Goal: Task Accomplishment & Management: Use online tool/utility

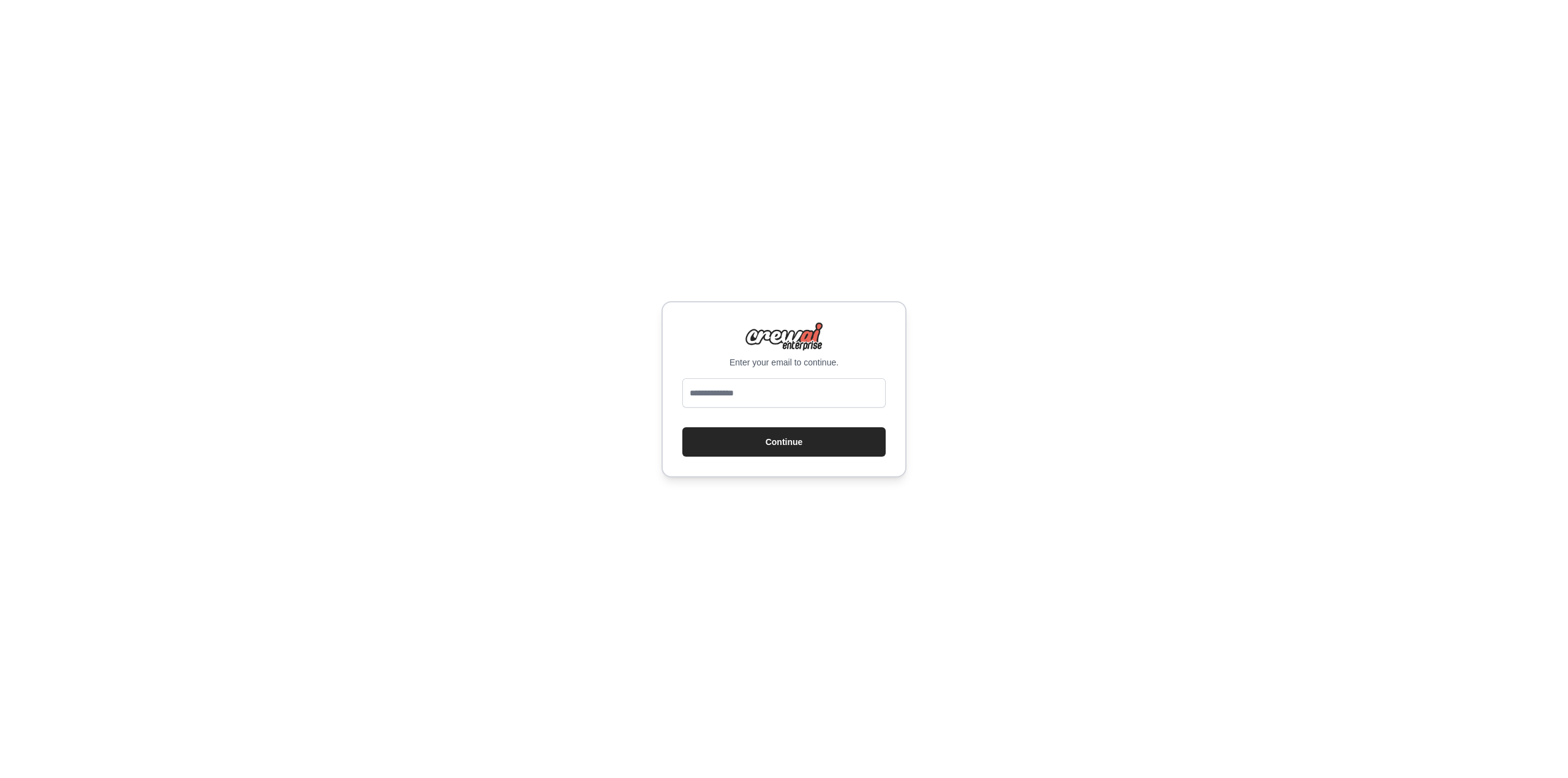
click at [810, 398] on input "email" at bounding box center [784, 393] width 204 height 29
type input "**********"
click at [796, 429] on button "Continue" at bounding box center [784, 442] width 204 height 29
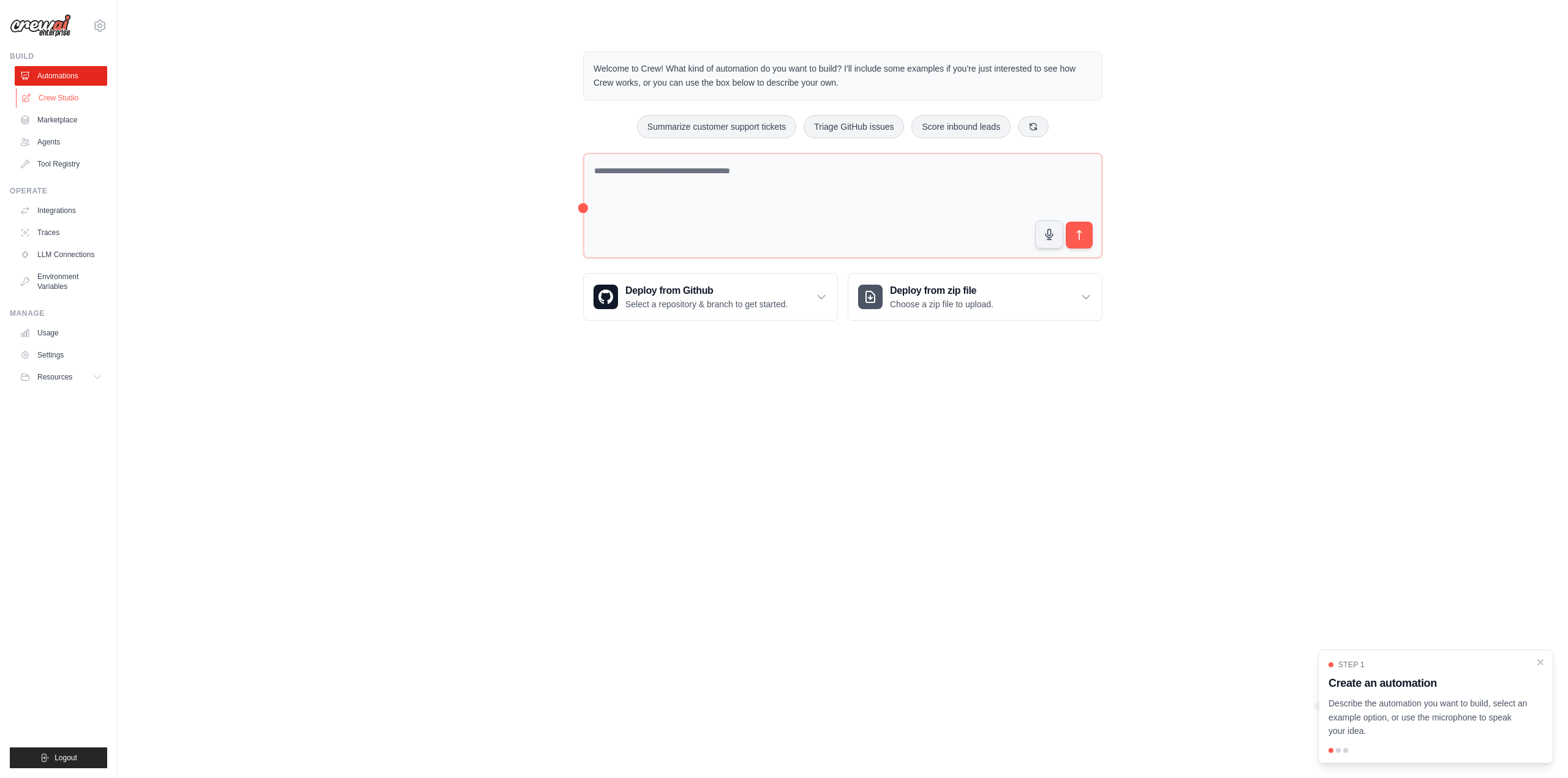
click at [56, 99] on link "Crew Studio" at bounding box center [62, 98] width 92 height 19
click at [1438, 717] on p "Describe the automation you want to build, select an example option, or use the…" at bounding box center [1428, 718] width 200 height 42
drag, startPoint x: 1407, startPoint y: 732, endPoint x: 1315, endPoint y: 710, distance: 94.6
click at [1318, 710] on div "Step 1 Create an automation Describe the automation you want to build, select a…" at bounding box center [1435, 706] width 235 height 114
click at [1331, 702] on p "Describe the automation you want to build, select an example option, or use the…" at bounding box center [1428, 718] width 200 height 42
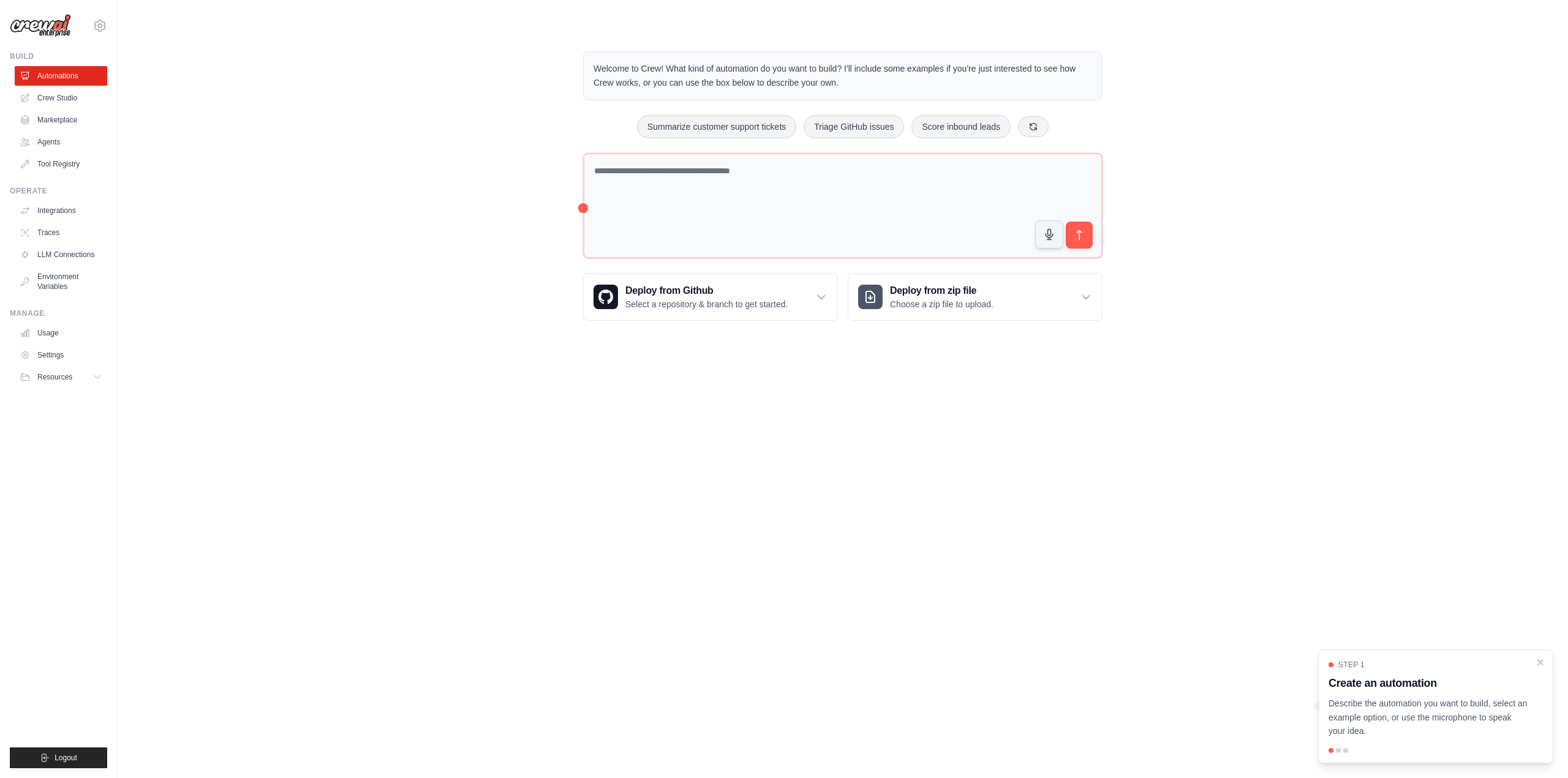
drag, startPoint x: 1326, startPoint y: 704, endPoint x: 1395, endPoint y: 728, distance: 73.1
click at [1407, 733] on div "Step 1 Create an automation Describe the automation you want to build, select a…" at bounding box center [1435, 706] width 235 height 114
click at [1399, 738] on div at bounding box center [1399, 738] width 0 height 0
click at [1133, 646] on body "[EMAIL_ADDRESS][DOMAIN_NAME] Settings Build Automations Crew Studio" at bounding box center [784, 389] width 1568 height 778
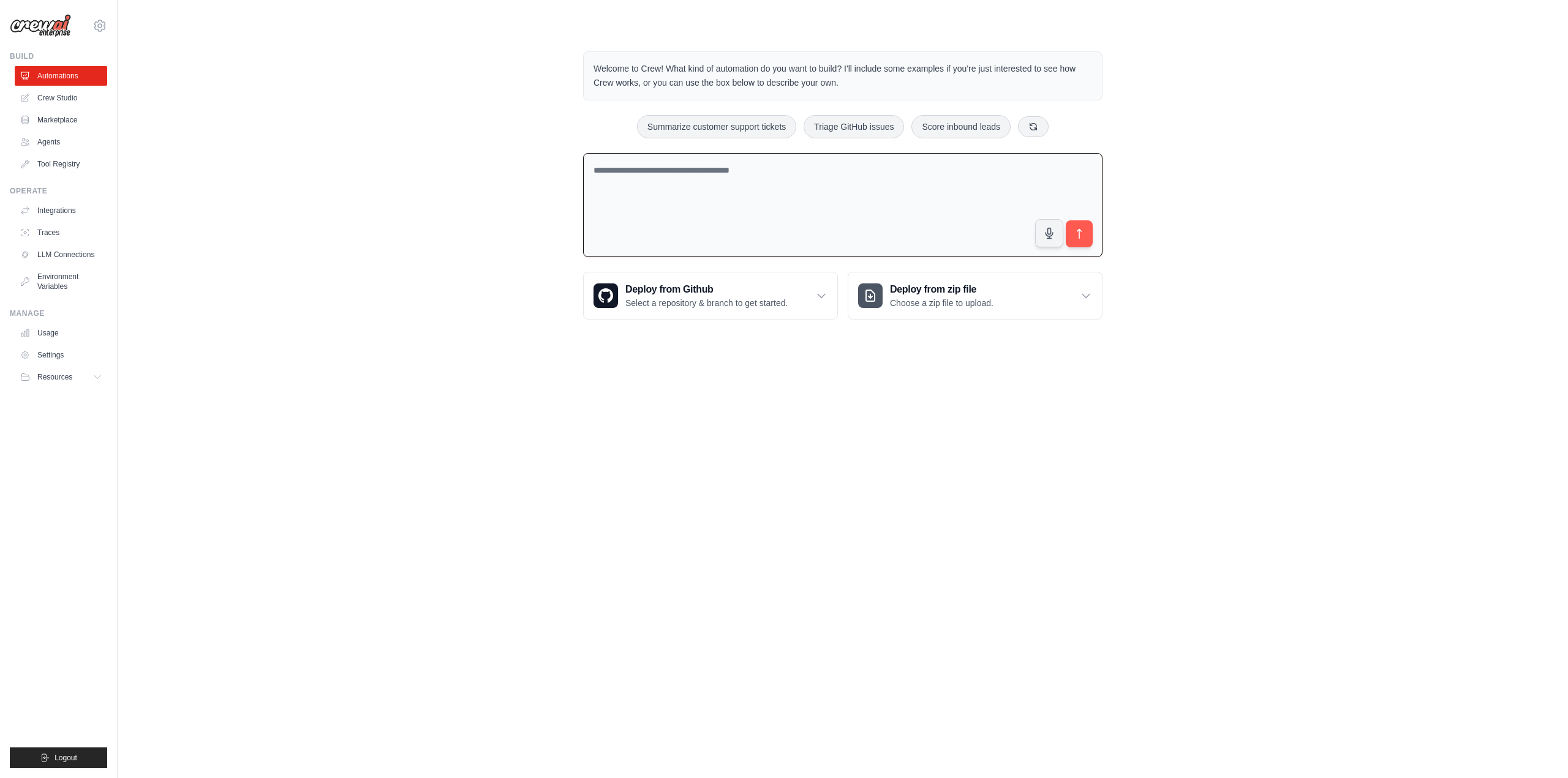
click at [755, 202] on textarea at bounding box center [843, 206] width 519 height 104
